Goal: Use online tool/utility: Utilize a website feature to perform a specific function

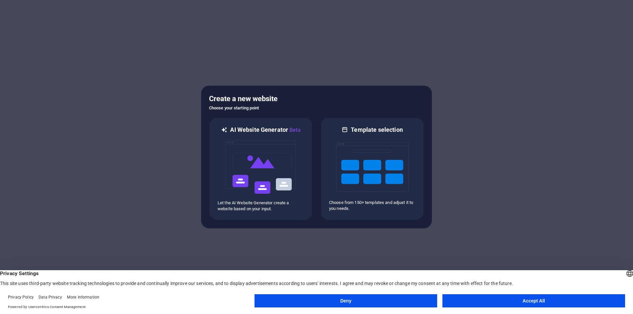
click at [545, 305] on button "Accept All" at bounding box center [534, 301] width 183 height 13
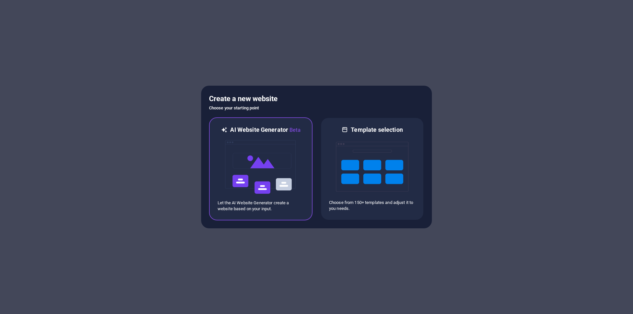
click at [298, 160] on div at bounding box center [261, 167] width 86 height 66
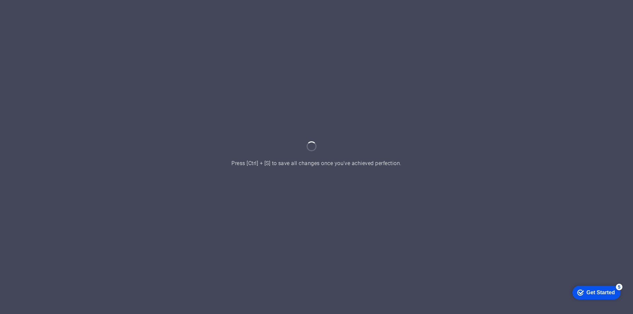
click at [606, 291] on div "Get Started" at bounding box center [601, 293] width 28 height 6
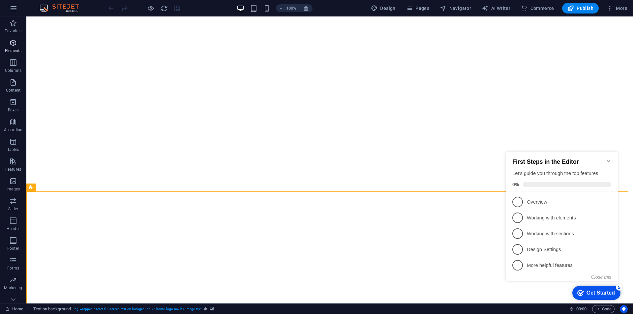
click at [16, 47] on span "Elements" at bounding box center [13, 47] width 26 height 16
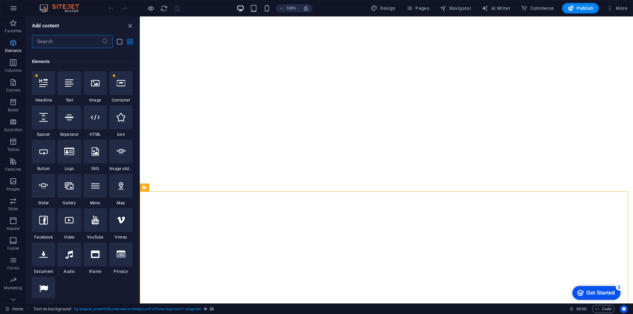
scroll to position [70, 0]
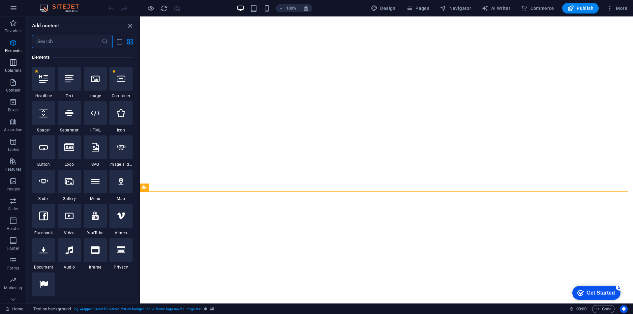
click at [16, 61] on icon "button" at bounding box center [13, 63] width 8 height 8
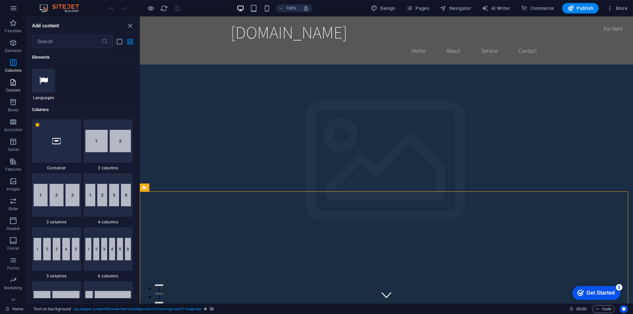
scroll to position [327, 0]
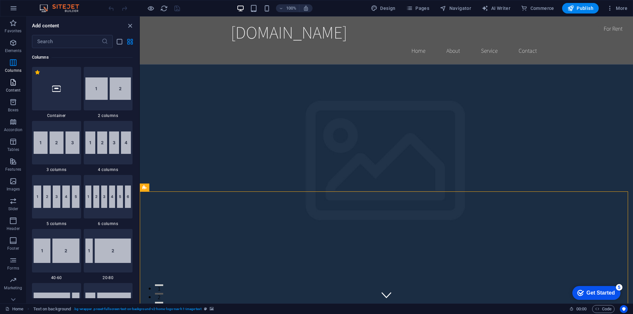
click at [16, 82] on icon "button" at bounding box center [13, 82] width 8 height 8
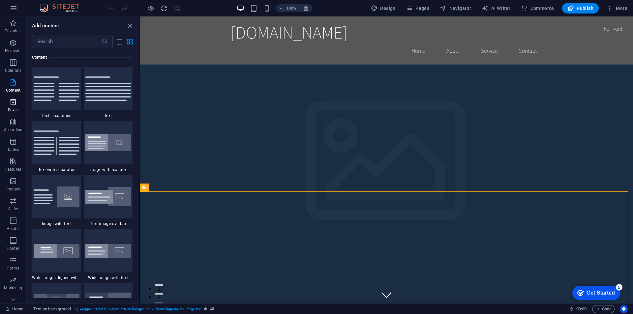
click at [13, 106] on span "Boxes" at bounding box center [13, 106] width 26 height 16
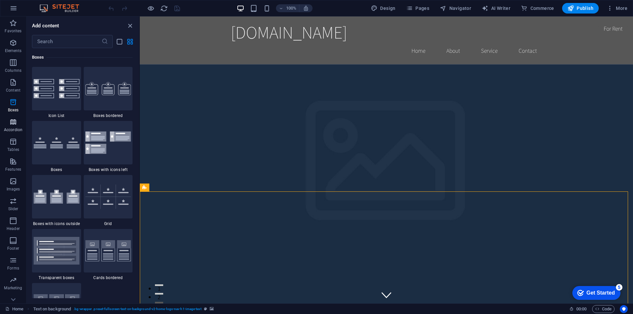
click at [12, 124] on icon "button" at bounding box center [13, 122] width 8 height 8
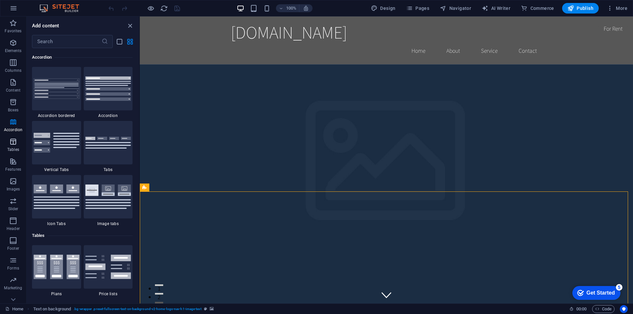
click at [12, 142] on icon "button" at bounding box center [13, 142] width 8 height 8
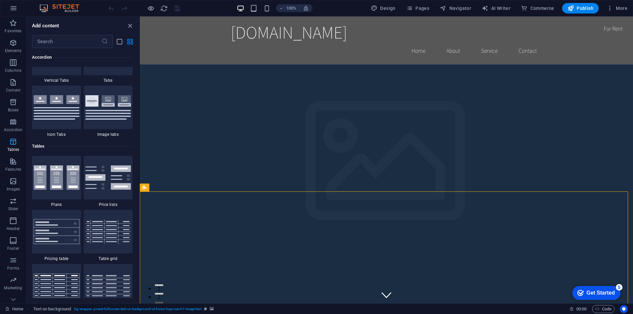
scroll to position [2284, 0]
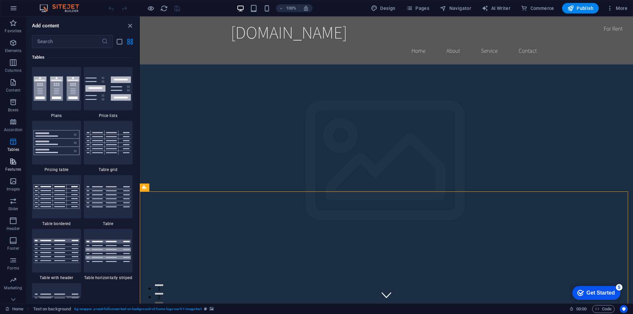
click at [10, 164] on icon "button" at bounding box center [13, 162] width 8 height 8
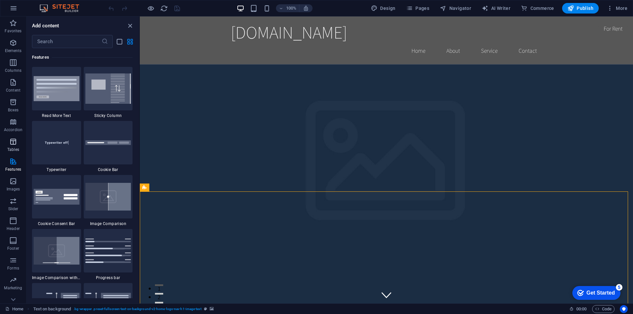
click at [13, 148] on p "Tables" at bounding box center [13, 149] width 12 height 5
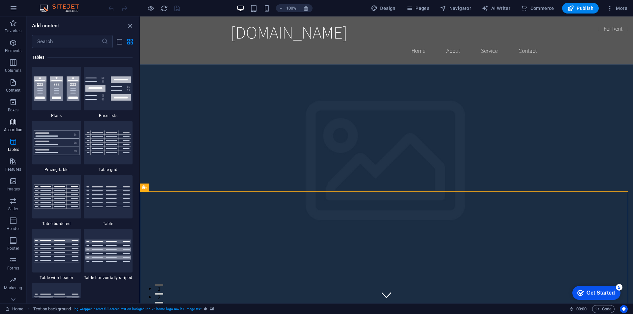
click at [16, 130] on p "Accordion" at bounding box center [13, 129] width 18 height 5
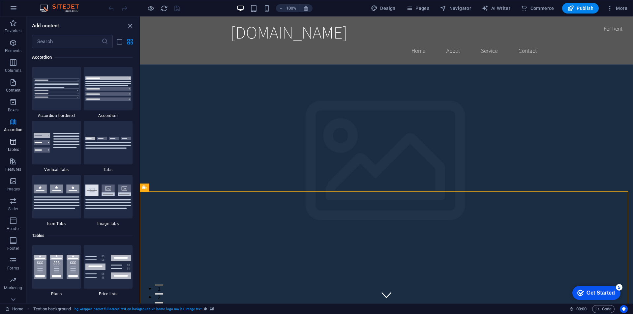
click at [17, 148] on span "Tables" at bounding box center [13, 146] width 26 height 16
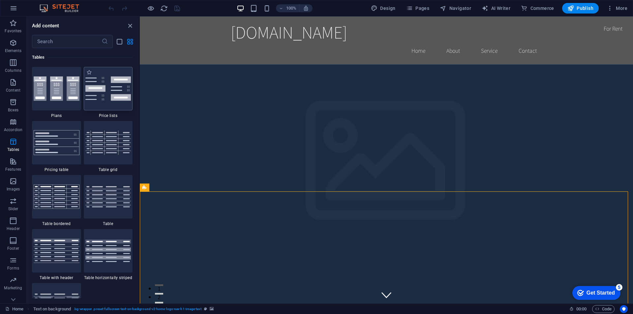
click at [126, 96] on img at bounding box center [108, 89] width 46 height 24
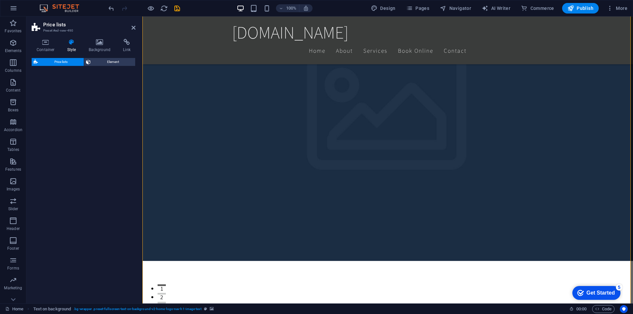
select select "rem"
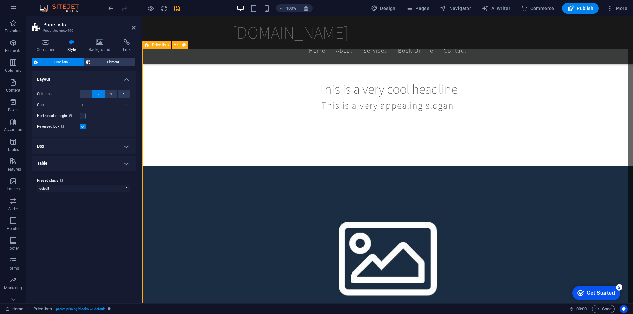
scroll to position [325, 0]
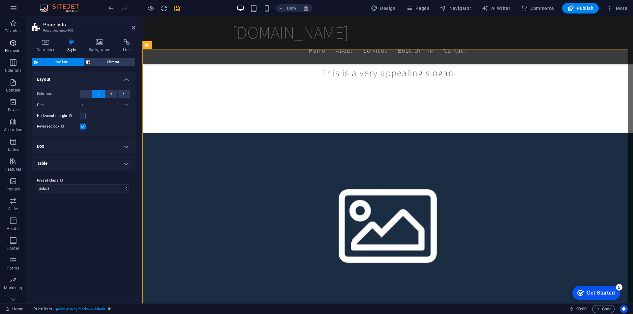
click at [15, 48] on p "Elements" at bounding box center [13, 50] width 17 height 5
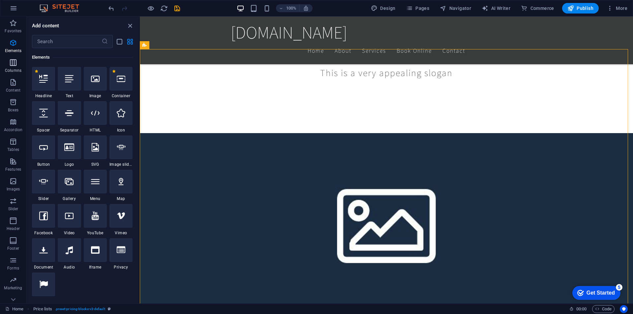
click at [16, 69] on p "Columns" at bounding box center [13, 70] width 16 height 5
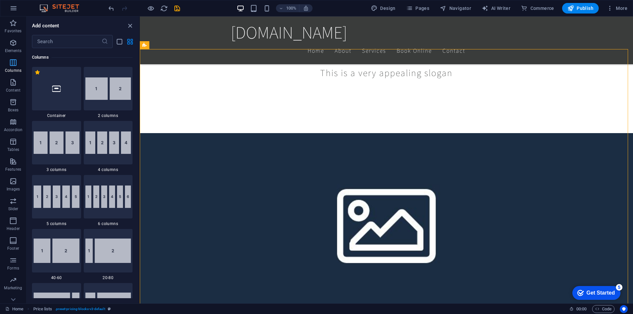
scroll to position [327, 0]
click at [13, 83] on icon "button" at bounding box center [13, 82] width 8 height 8
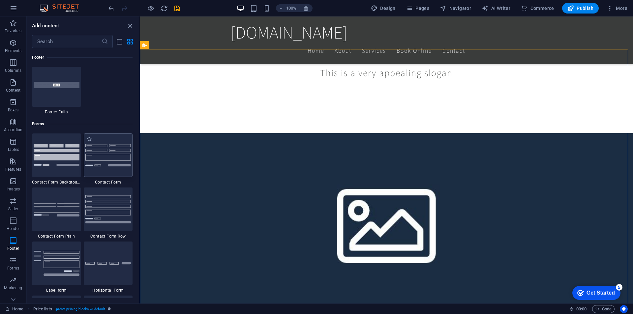
scroll to position [4749, 0]
